Goal: Check status

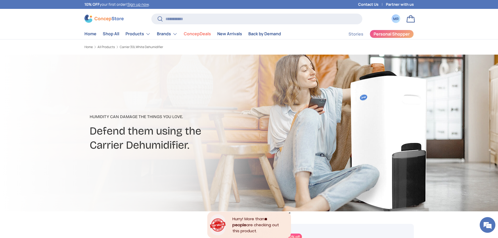
click at [395, 24] on link "MR Account" at bounding box center [396, 19] width 12 height 12
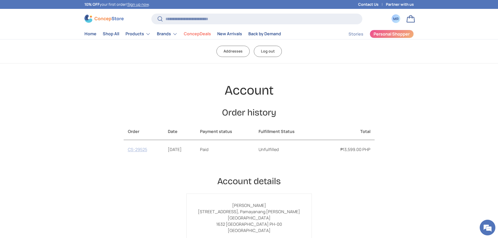
click at [144, 149] on link "CS-29525" at bounding box center [137, 150] width 19 height 6
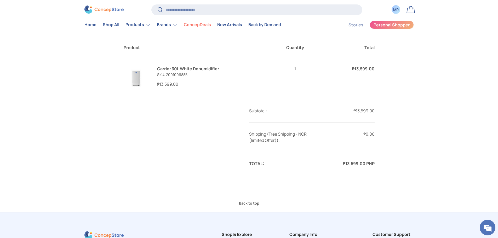
scroll to position [209, 0]
